Goal: Information Seeking & Learning: Learn about a topic

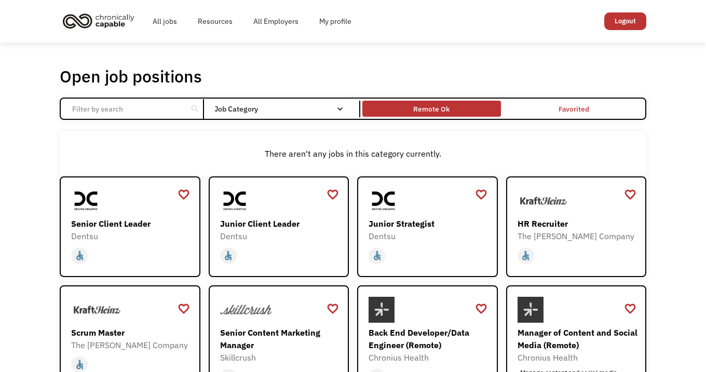
click at [423, 109] on div "Remote Ok" at bounding box center [431, 109] width 36 height 12
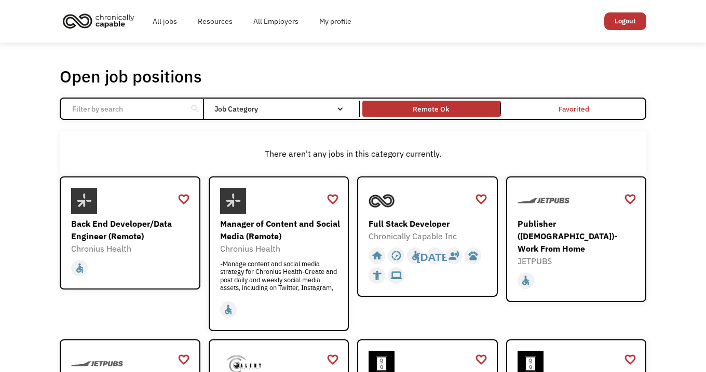
scroll to position [79, 0]
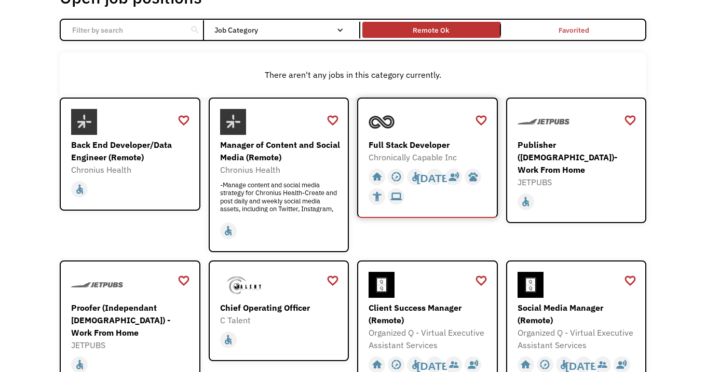
click at [405, 116] on div at bounding box center [428, 122] width 120 height 26
click at [265, 173] on div "Chronius Health" at bounding box center [280, 169] width 120 height 12
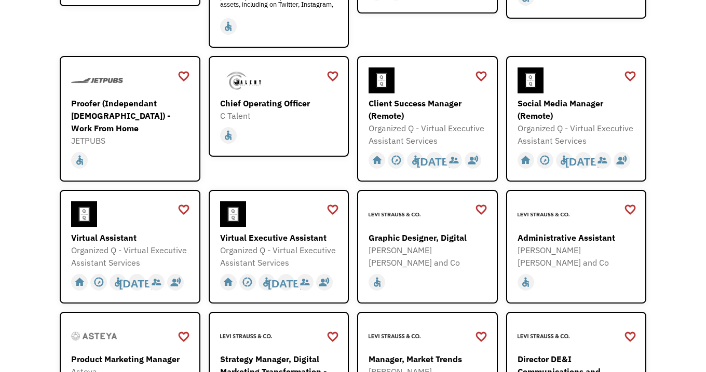
scroll to position [286, 0]
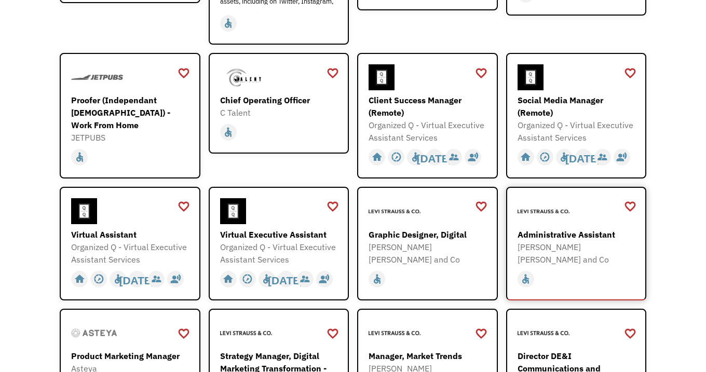
click at [607, 245] on div "[PERSON_NAME] [PERSON_NAME] and Co" at bounding box center [577, 253] width 120 height 25
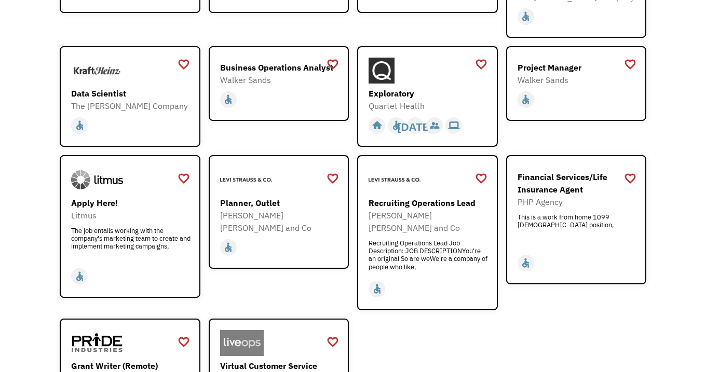
scroll to position [1116, 0]
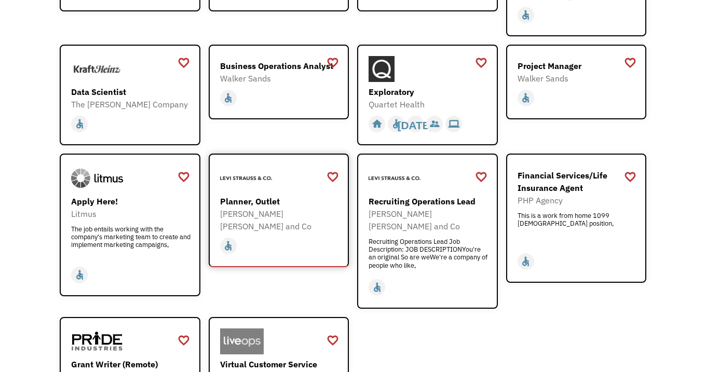
click at [274, 236] on div "home slow_motion_video accessible today not_interested supervisor_account recor…" at bounding box center [280, 246] width 120 height 20
click at [335, 169] on div "favorite_border" at bounding box center [332, 177] width 12 height 16
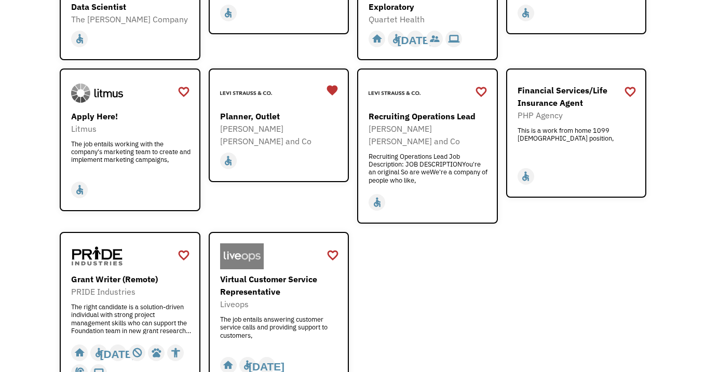
scroll to position [1195, 0]
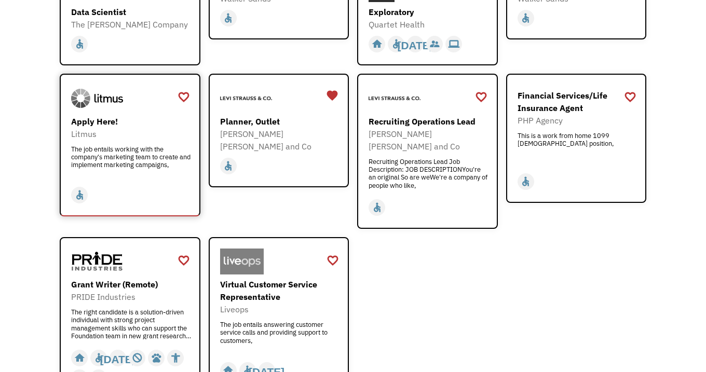
click at [152, 148] on div "The job entails working with the company's marketing team to create and impleme…" at bounding box center [131, 160] width 120 height 31
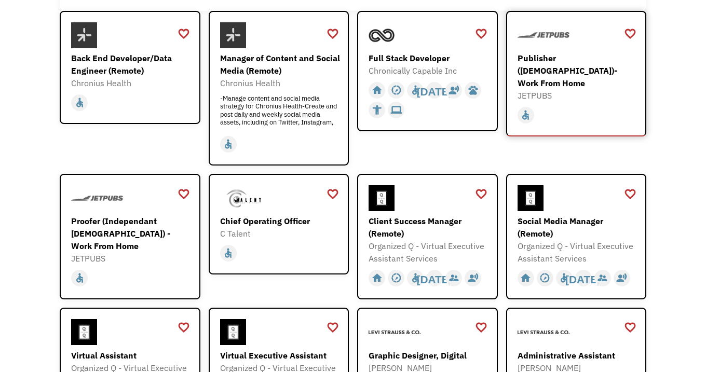
scroll to position [167, 0]
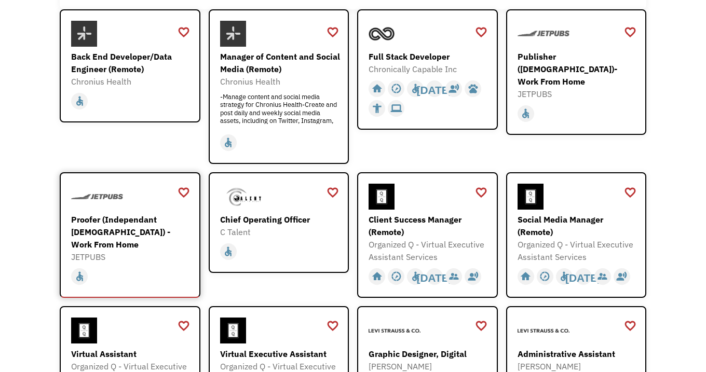
click at [167, 251] on div "JETPUBS" at bounding box center [131, 257] width 120 height 12
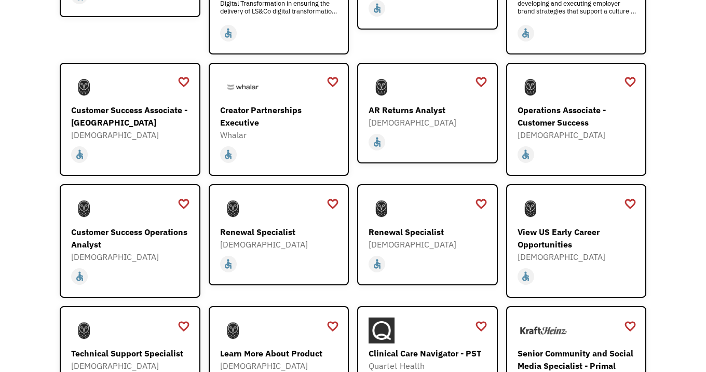
scroll to position [724, 0]
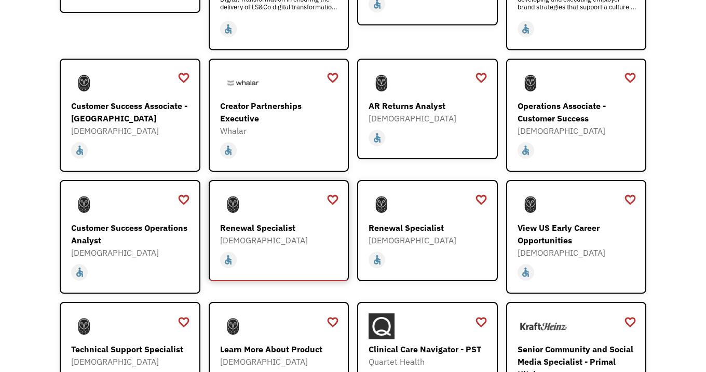
click at [251, 234] on div "[DEMOGRAPHIC_DATA]" at bounding box center [280, 240] width 120 height 12
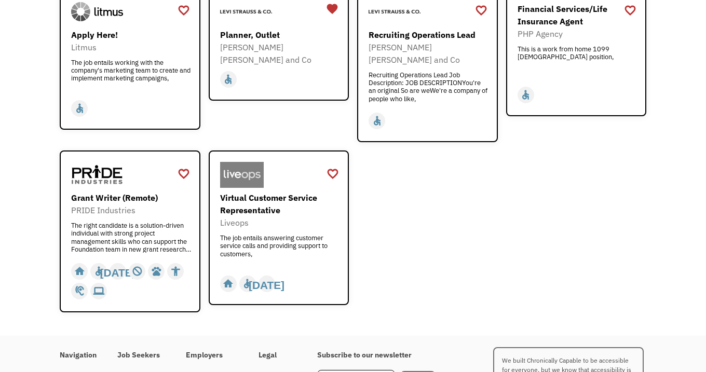
scroll to position [1283, 0]
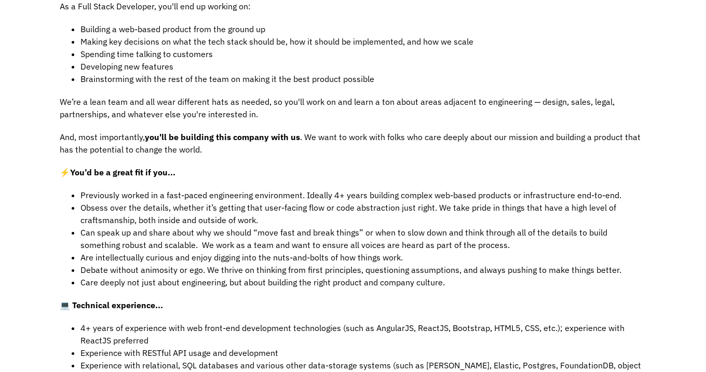
scroll to position [402, 0]
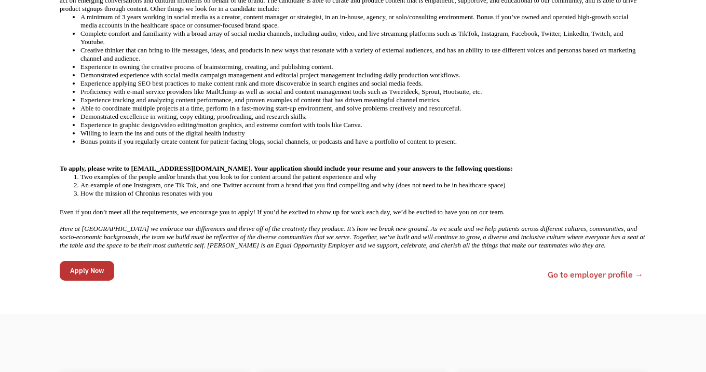
scroll to position [554, 0]
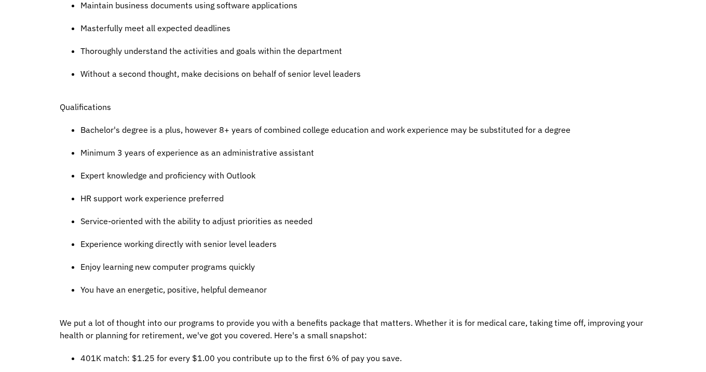
scroll to position [669, 0]
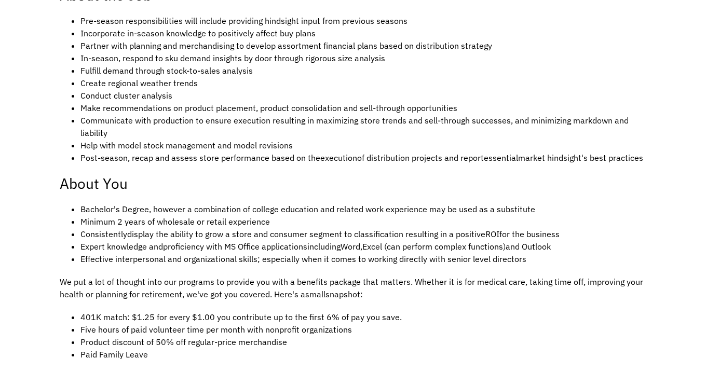
scroll to position [457, 0]
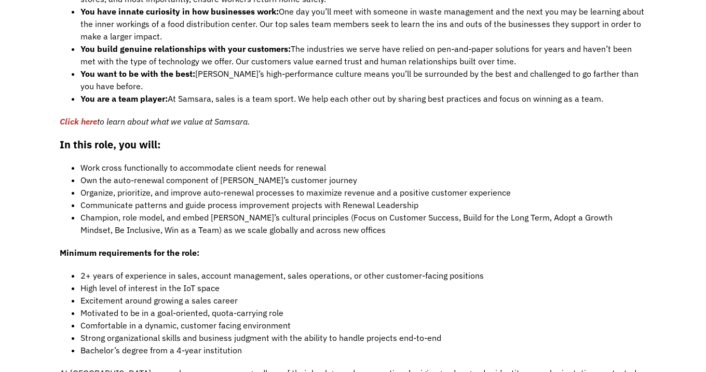
scroll to position [805, 0]
